Goal: Information Seeking & Learning: Learn about a topic

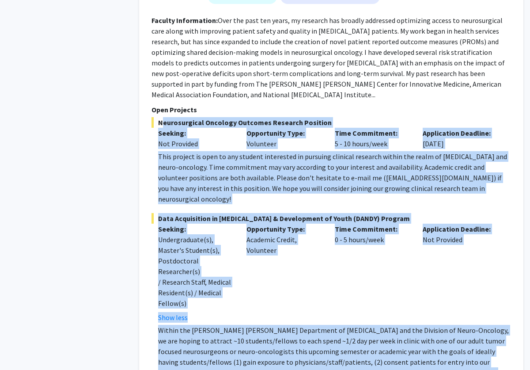
click at [269, 151] on div "This project is open to any student interested in pursuing clinical research wi…" at bounding box center [334, 177] width 353 height 53
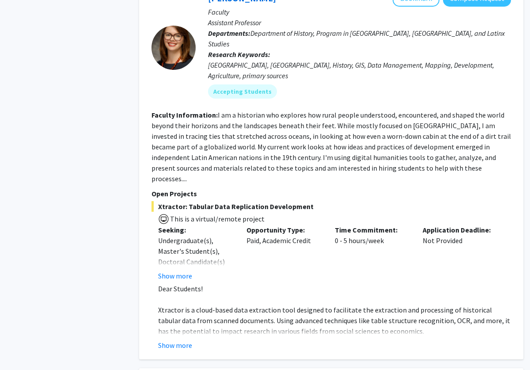
scroll to position [2310, 0]
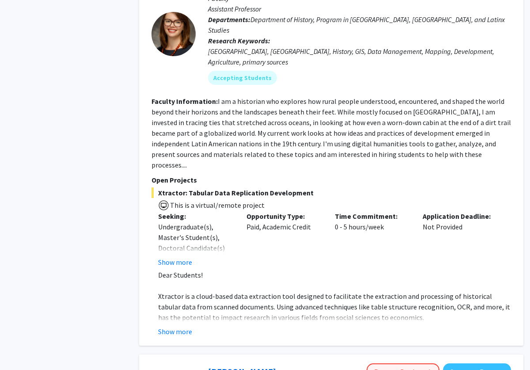
click at [407, 363] on button "Remove Bookmark" at bounding box center [403, 371] width 73 height 17
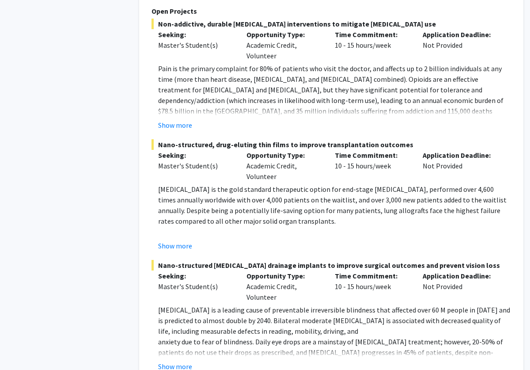
scroll to position [2916, 0]
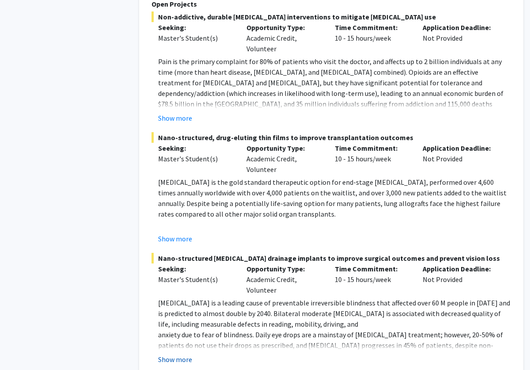
click at [184, 354] on button "Show more" at bounding box center [175, 359] width 34 height 11
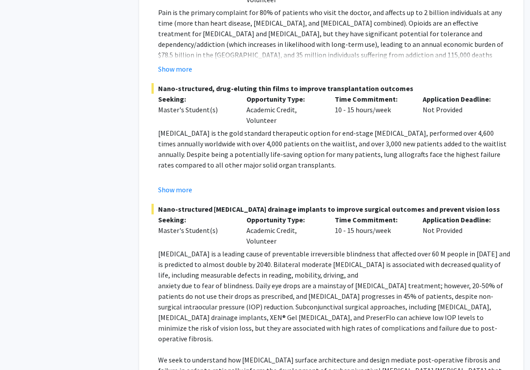
scroll to position [2973, 0]
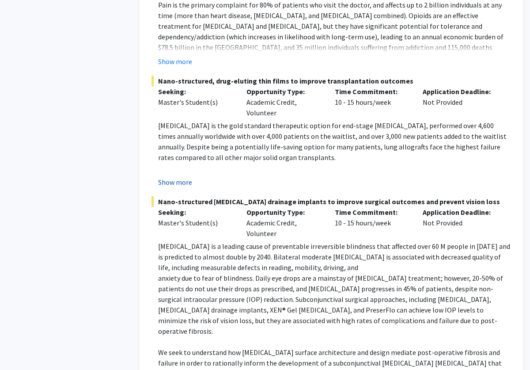
click at [168, 177] on button "Show more" at bounding box center [175, 182] width 34 height 11
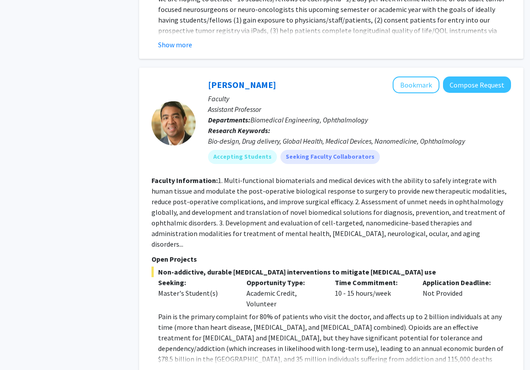
scroll to position [2631, 0]
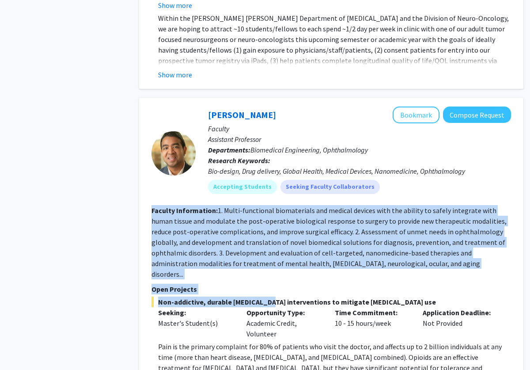
drag, startPoint x: 151, startPoint y: 156, endPoint x: 264, endPoint y: 235, distance: 137.7
click at [395, 178] on div "Accepting Students Seeking Faculty Collaborators" at bounding box center [359, 187] width 307 height 18
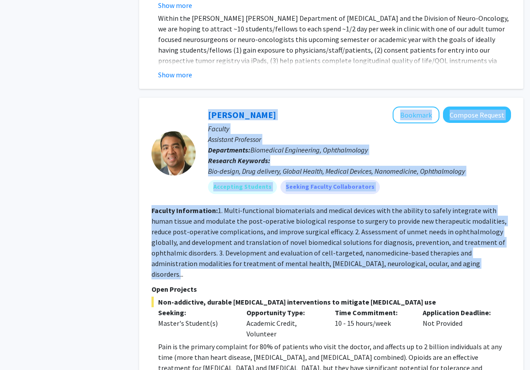
drag, startPoint x: 151, startPoint y: 49, endPoint x: 418, endPoint y: 218, distance: 315.6
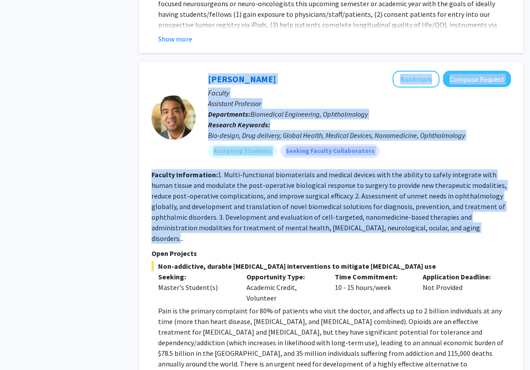
scroll to position [2661, 0]
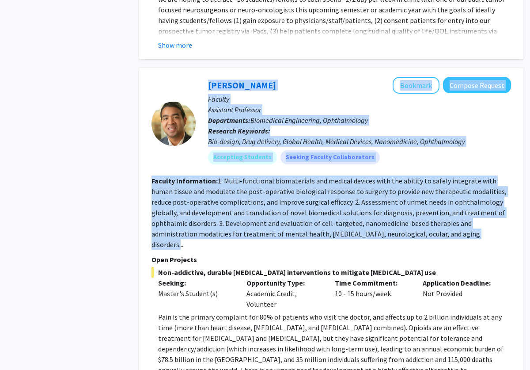
copy fg-search-faculty "[PERSON_NAME] Bookmark Compose Request Faculty Assistant Professor Departments:…"
click at [274, 320] on p "Pain is the primary complaint for 80% of patients who visit the doctor, and aff…" at bounding box center [334, 349] width 353 height 74
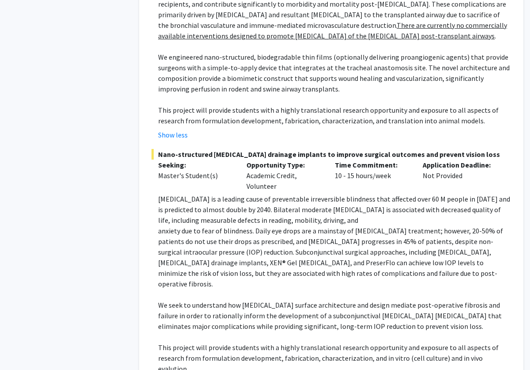
scroll to position [3260, 0]
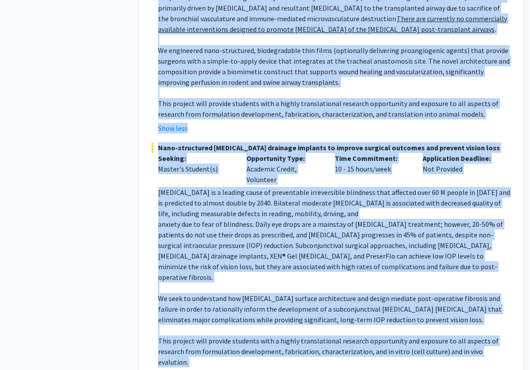
drag, startPoint x: 152, startPoint y: 29, endPoint x: 516, endPoint y: 285, distance: 445.0
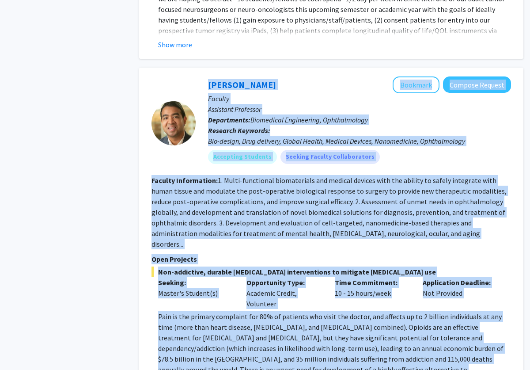
scroll to position [2660, 0]
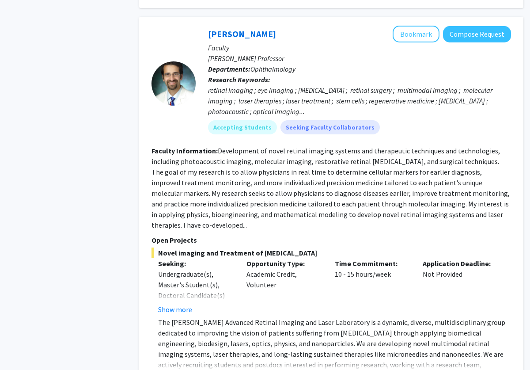
scroll to position [4029, 0]
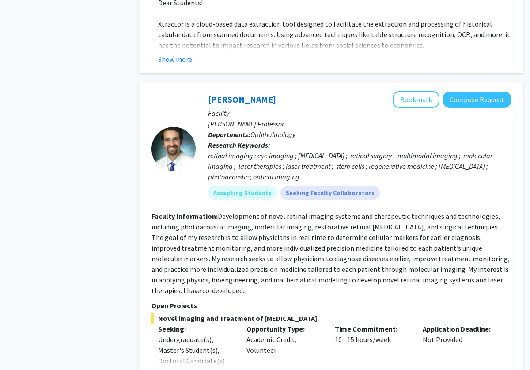
scroll to position [3957, 0]
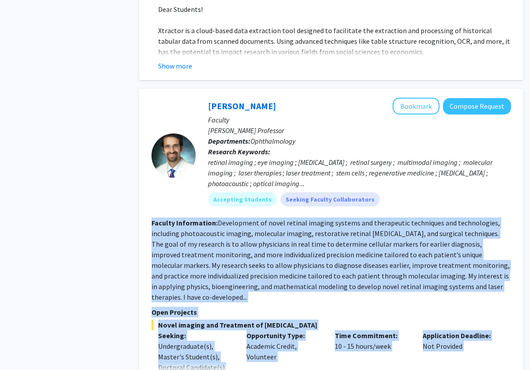
drag, startPoint x: 465, startPoint y: 349, endPoint x: 149, endPoint y: 118, distance: 391.8
click at [149, 118] on div "[PERSON_NAME] Bookmark Compose Request Faculty [PERSON_NAME] Professor Departme…" at bounding box center [331, 293] width 385 height 408
copy fg-search-faculty "Loremip Dolorsitame: Consectetur ad elits doeiusm tempori utlabor etd magnaaliq…"
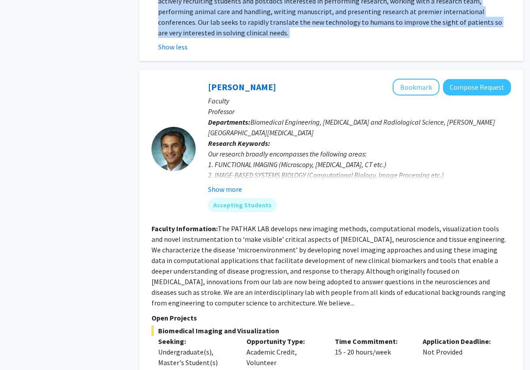
scroll to position [4395, 0]
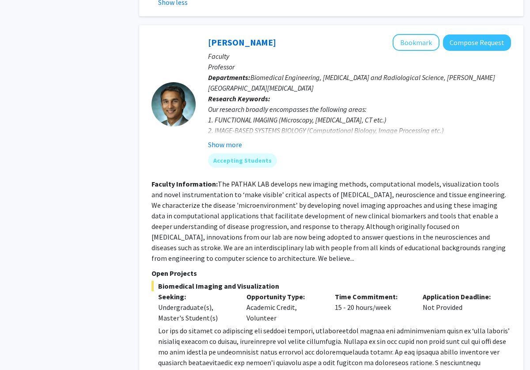
scroll to position [4436, 0]
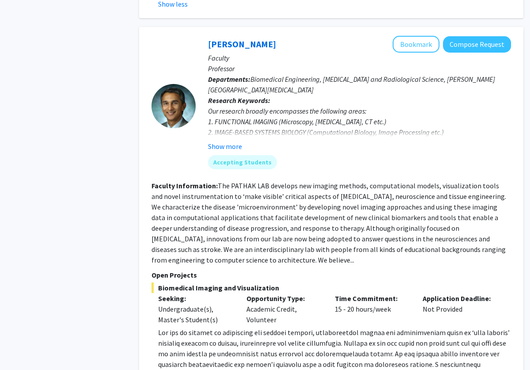
drag, startPoint x: 152, startPoint y: 57, endPoint x: 377, endPoint y: 305, distance: 334.8
click at [377, 305] on fg-search-faculty "[PERSON_NAME] Bookmark Compose Request Faculty Professor Departments: Biomedica…" at bounding box center [332, 241] width 360 height 411
copy fg-search-faculty "Loremip Dolorsitame: Con ADIPIS ELI seddoeiu tem incidid utlabor, etdoloremagna…"
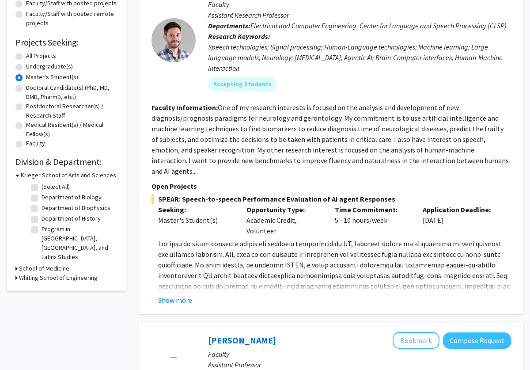
scroll to position [116, 0]
click at [170, 295] on button "Show more" at bounding box center [175, 300] width 34 height 11
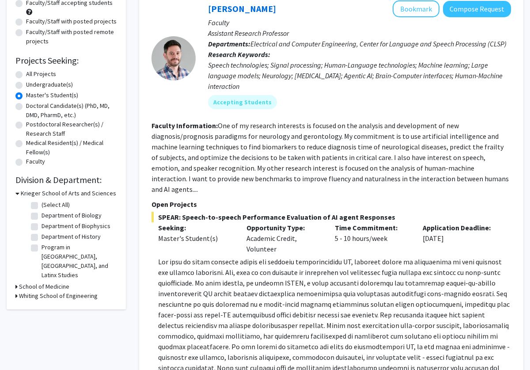
scroll to position [98, 0]
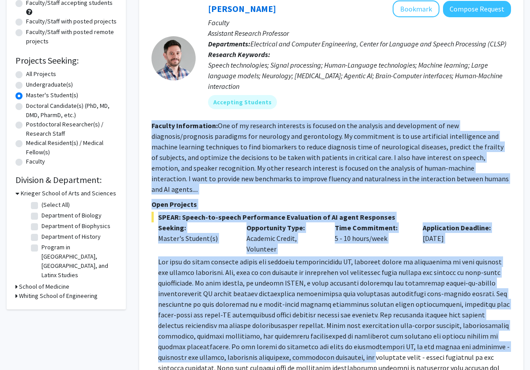
drag, startPoint x: 150, startPoint y: 126, endPoint x: 327, endPoint y: 350, distance: 285.8
click at [327, 350] on div "[PERSON_NAME] Bookmark Compose Request Faculty Assistant Research Professor Dep…" at bounding box center [331, 220] width 385 height 457
click at [328, 326] on p at bounding box center [334, 335] width 353 height 159
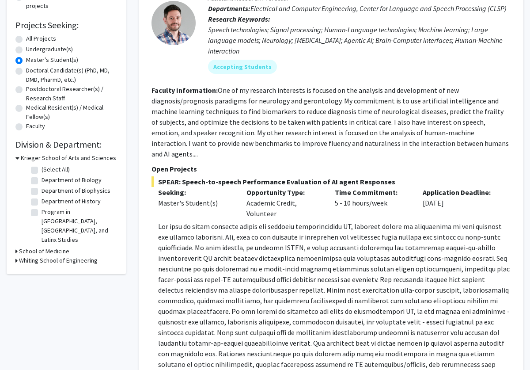
scroll to position [133, 0]
click at [274, 40] on div "Speech technologies; Signal processing; Human-Language technologies; Machine le…" at bounding box center [359, 40] width 303 height 32
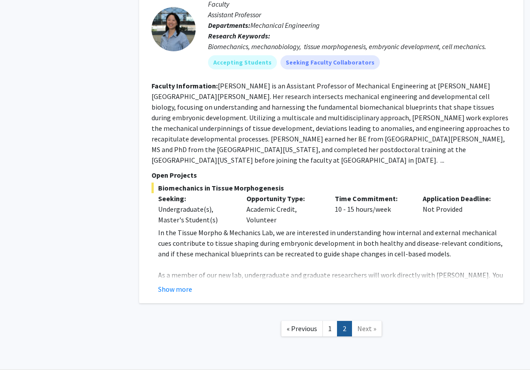
scroll to position [582, 0]
click at [180, 284] on button "Show more" at bounding box center [175, 289] width 34 height 11
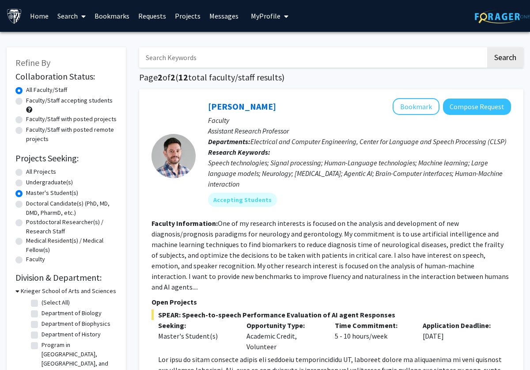
scroll to position [0, 0]
click at [110, 14] on link "Bookmarks" at bounding box center [112, 15] width 44 height 31
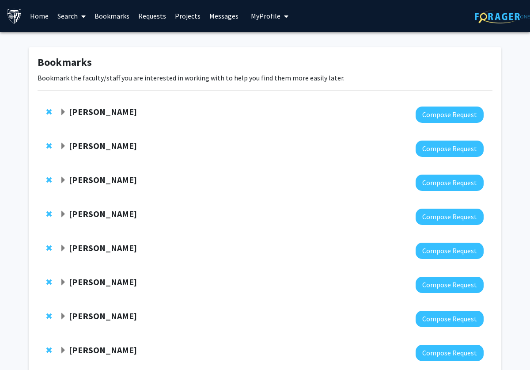
click at [93, 112] on strong "[PERSON_NAME]" at bounding box center [103, 111] width 68 height 11
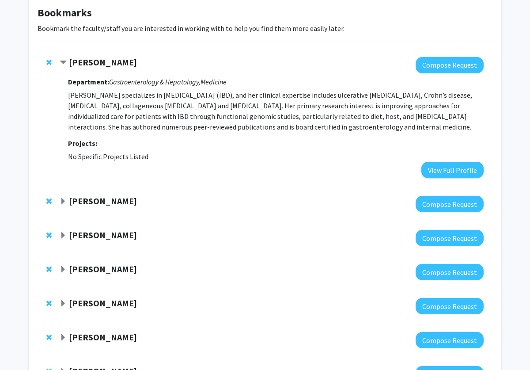
scroll to position [60, 0]
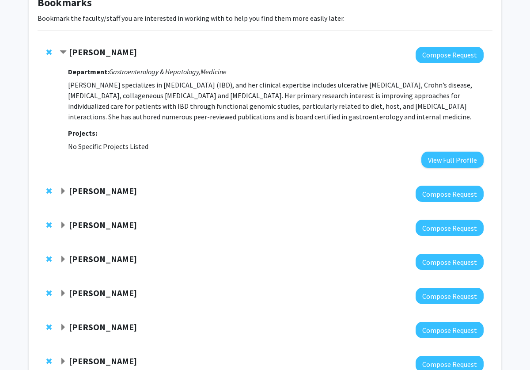
click at [101, 193] on strong "[PERSON_NAME]" at bounding box center [103, 190] width 68 height 11
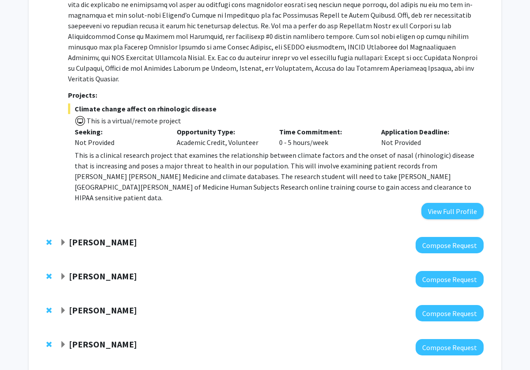
scroll to position [386, 0]
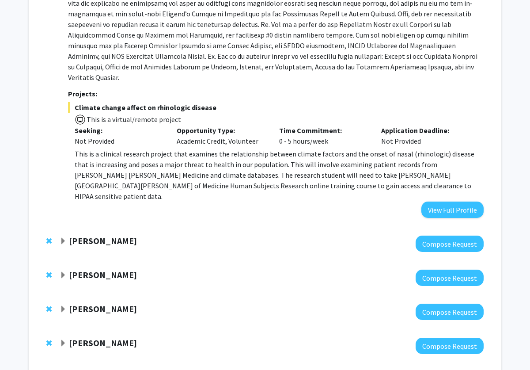
click at [77, 235] on strong "[PERSON_NAME]" at bounding box center [103, 240] width 68 height 11
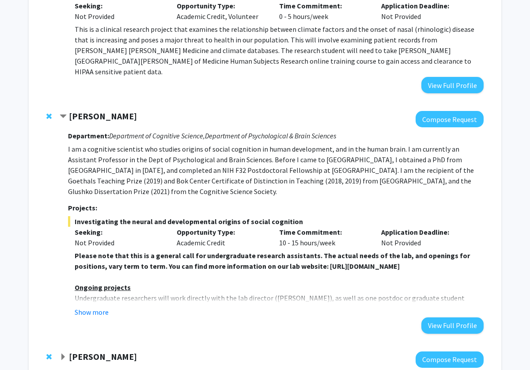
scroll to position [546, 0]
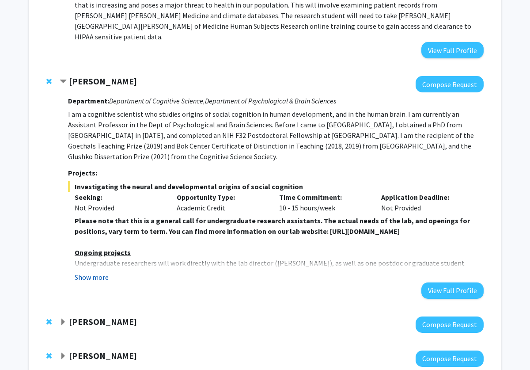
click at [99, 272] on button "Show more" at bounding box center [92, 277] width 34 height 11
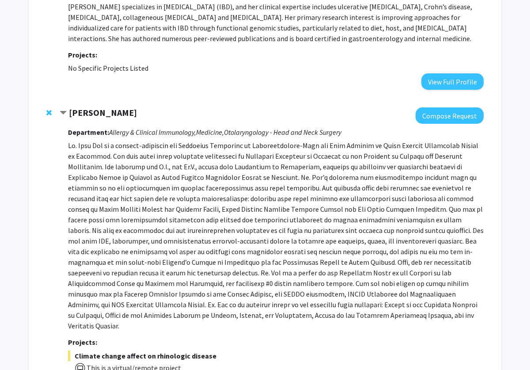
scroll to position [138, 0]
click at [77, 114] on strong "[PERSON_NAME]" at bounding box center [103, 112] width 68 height 11
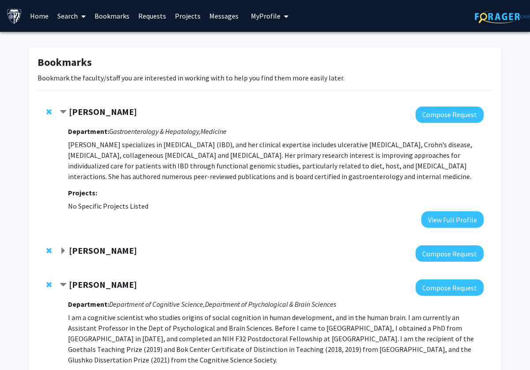
scroll to position [0, 0]
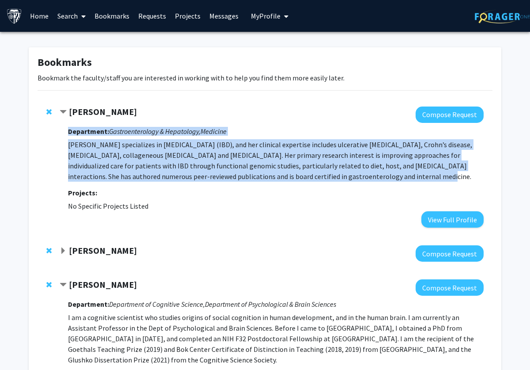
drag, startPoint x: 331, startPoint y: 180, endPoint x: 69, endPoint y: 136, distance: 265.3
click at [69, 135] on div "Department: Gastroenterology & Hepatology, Medicine [PERSON_NAME] specializes i…" at bounding box center [276, 175] width 416 height 105
copy div "Department: Gastroenterology & Hepatology, Medicine [PERSON_NAME] specializes i…"
